Goal: Navigation & Orientation: Find specific page/section

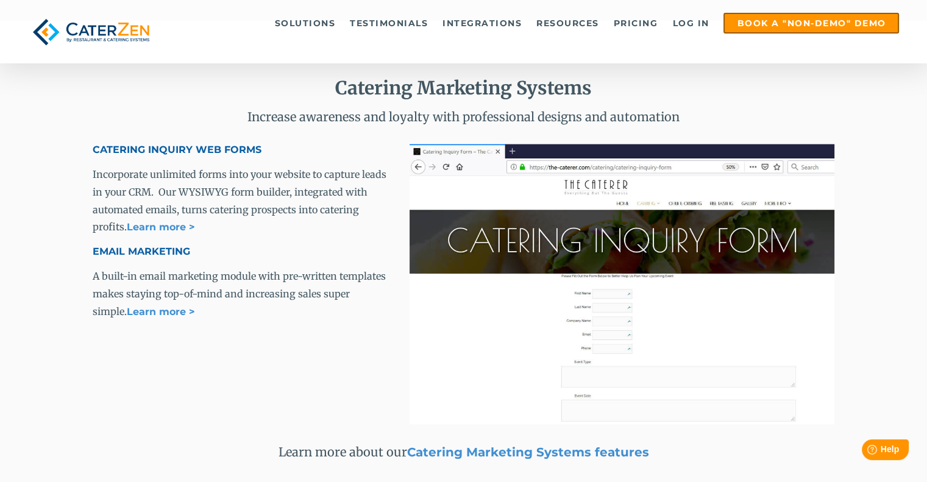
scroll to position [2715, 0]
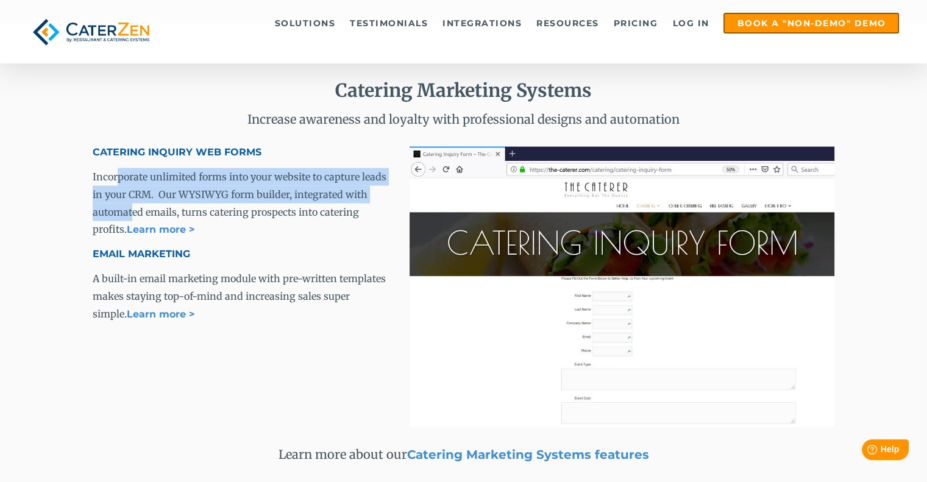
drag, startPoint x: 116, startPoint y: 171, endPoint x: 130, endPoint y: 199, distance: 31.3
click at [130, 199] on p "Incorporate unlimited forms into your website to capture leads in your CRM. Our…" at bounding box center [242, 203] width 298 height 71
click at [172, 194] on span "Incorporate unlimited forms into your website to capture leads in your CRM. Our…" at bounding box center [240, 203] width 294 height 65
drag, startPoint x: 169, startPoint y: 174, endPoint x: 195, endPoint y: 209, distance: 43.6
click at [195, 209] on span "Incorporate unlimited forms into your website to capture leads in your CRM. Our…" at bounding box center [240, 203] width 294 height 65
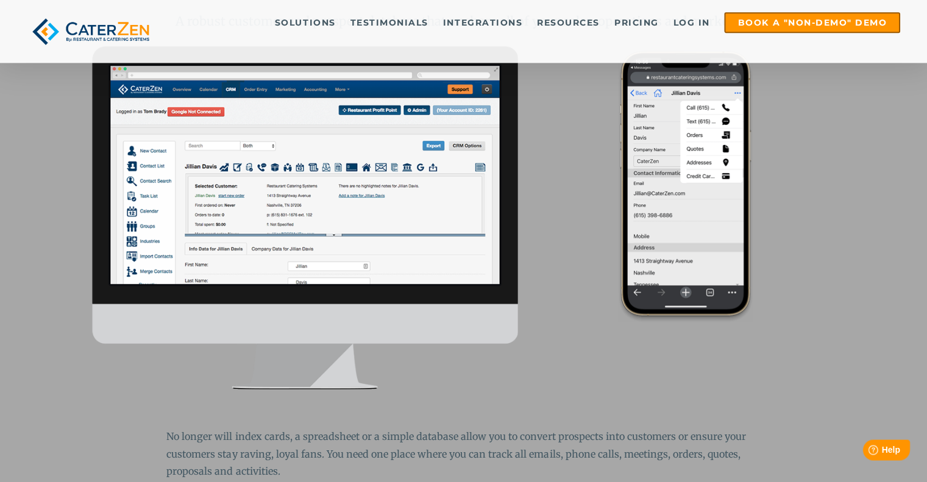
scroll to position [1104, 0]
click at [222, 345] on img at bounding box center [305, 217] width 425 height 343
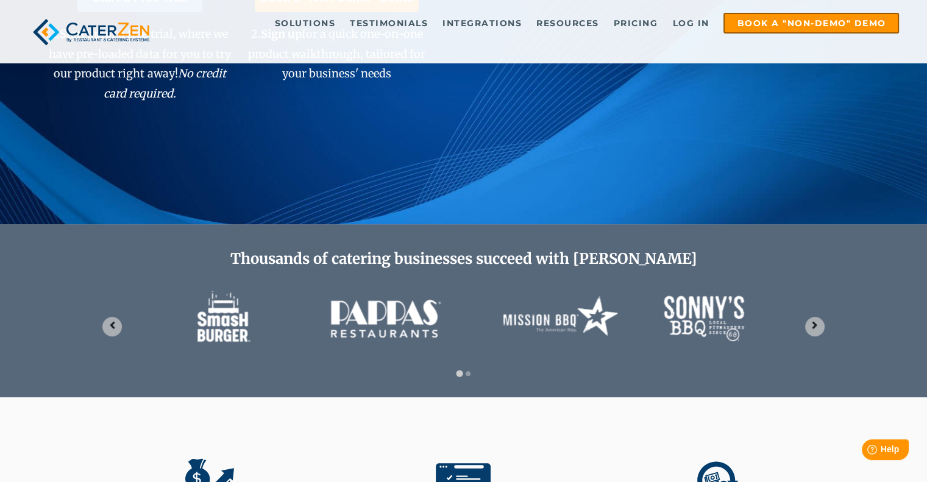
scroll to position [0, 0]
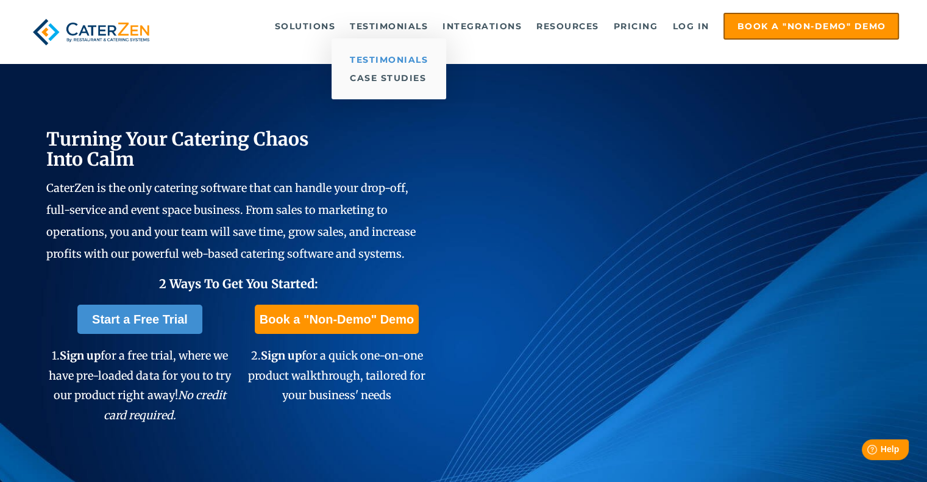
click at [380, 55] on link "Testimonials" at bounding box center [388, 60] width 115 height 18
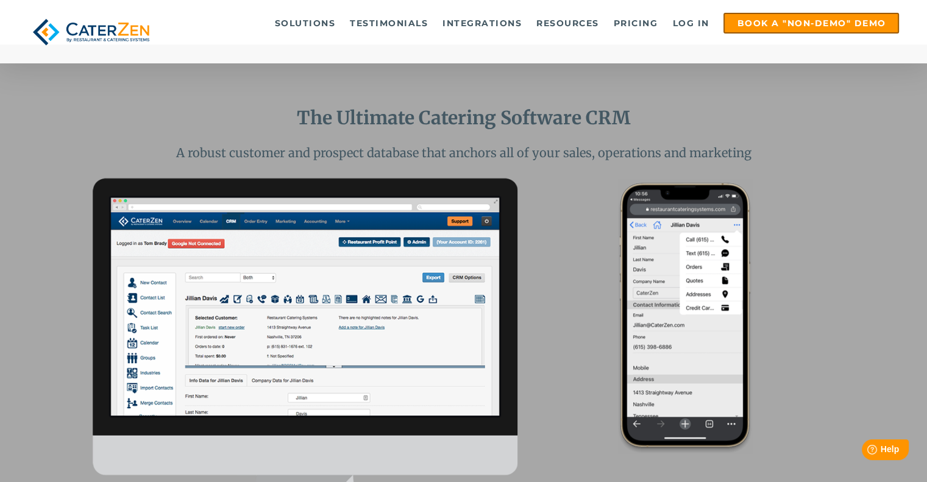
scroll to position [963, 0]
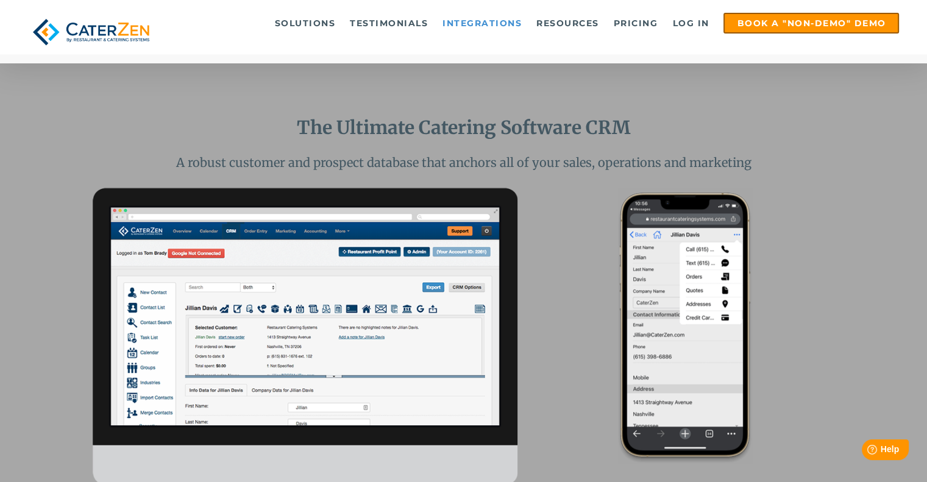
click at [461, 25] on link "Integrations" at bounding box center [481, 23] width 91 height 18
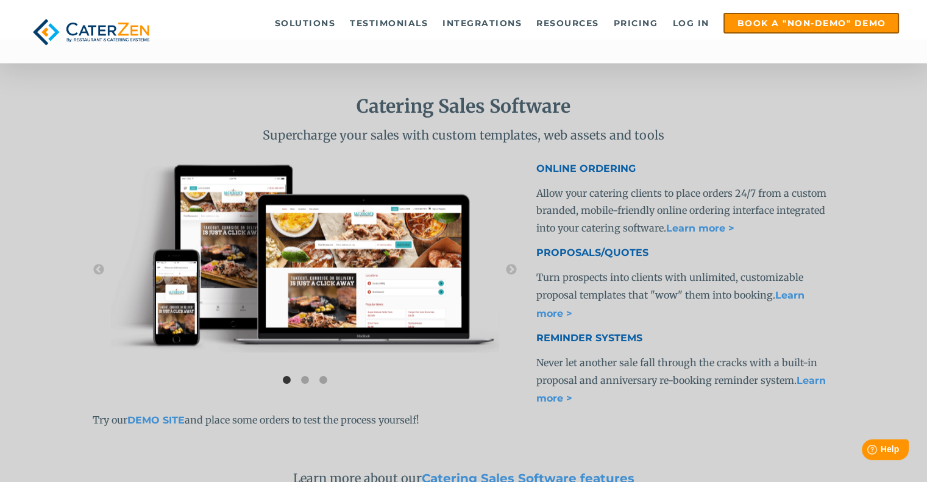
scroll to position [2196, 0]
